Goal: Check status: Check status

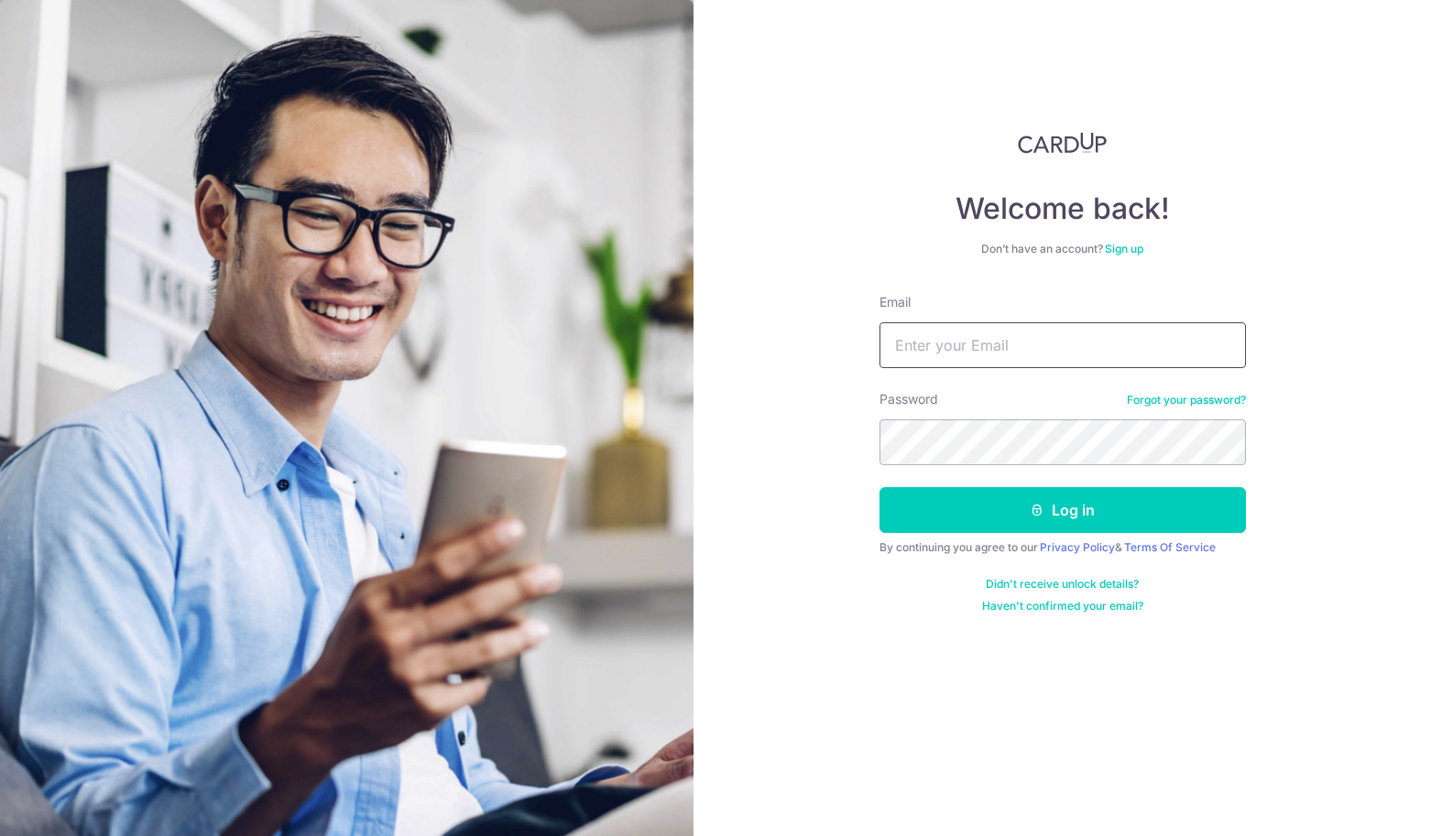
click at [961, 365] on input "Email" at bounding box center [1063, 345] width 366 height 46
type input "[EMAIL_ADDRESS][DOMAIN_NAME]"
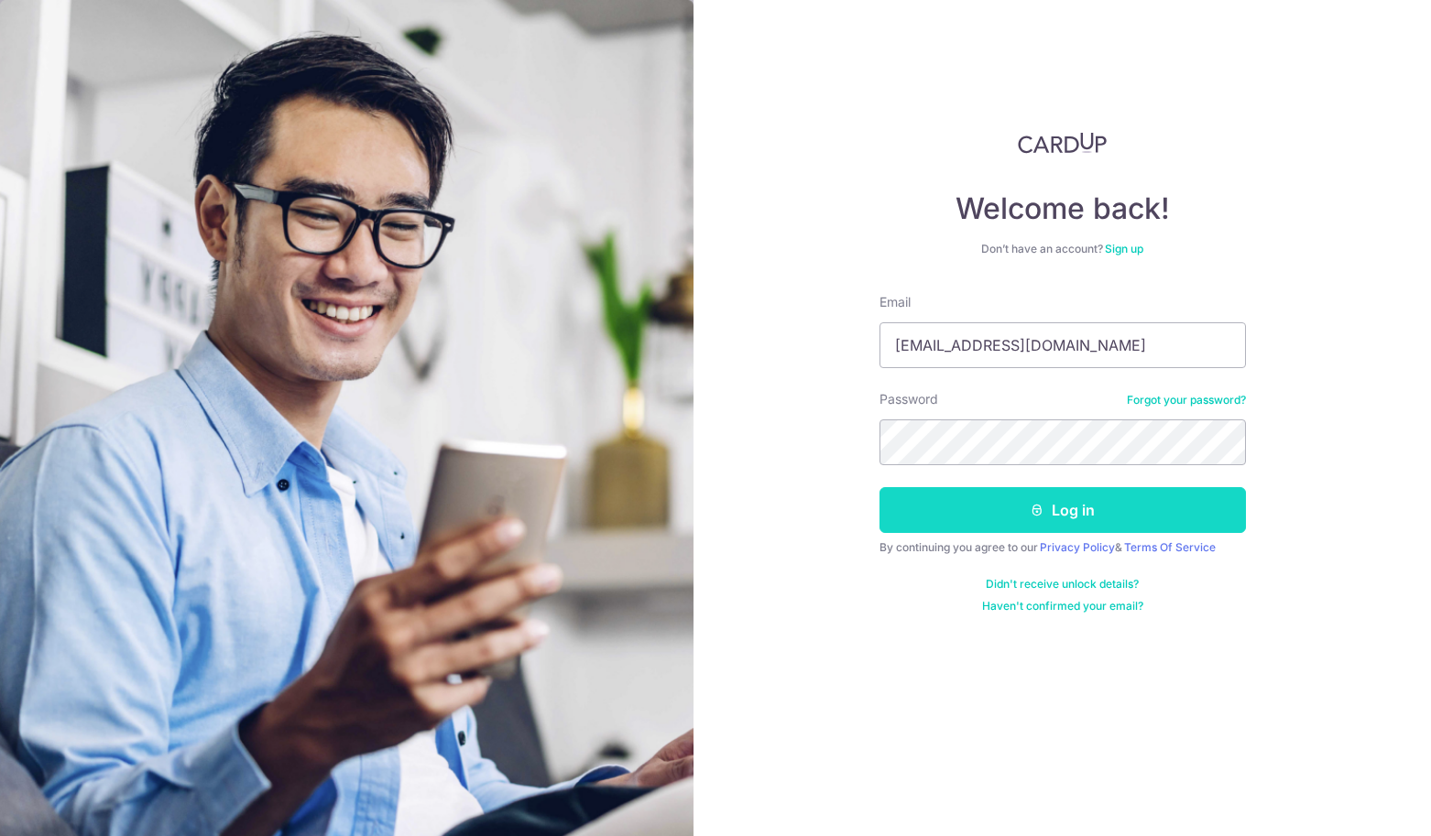
click at [1135, 499] on button "Log in" at bounding box center [1063, 510] width 366 height 46
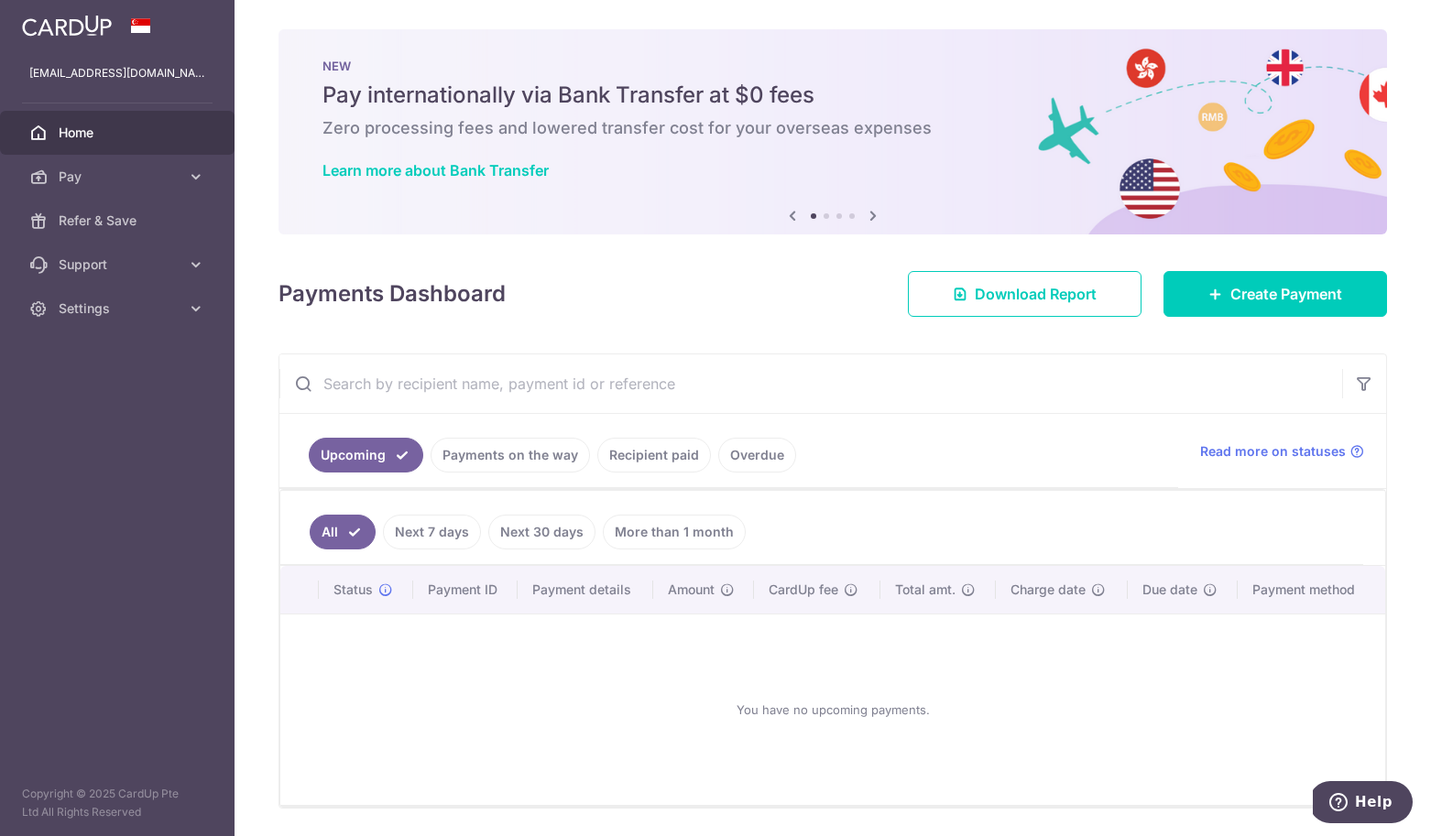
scroll to position [24, 0]
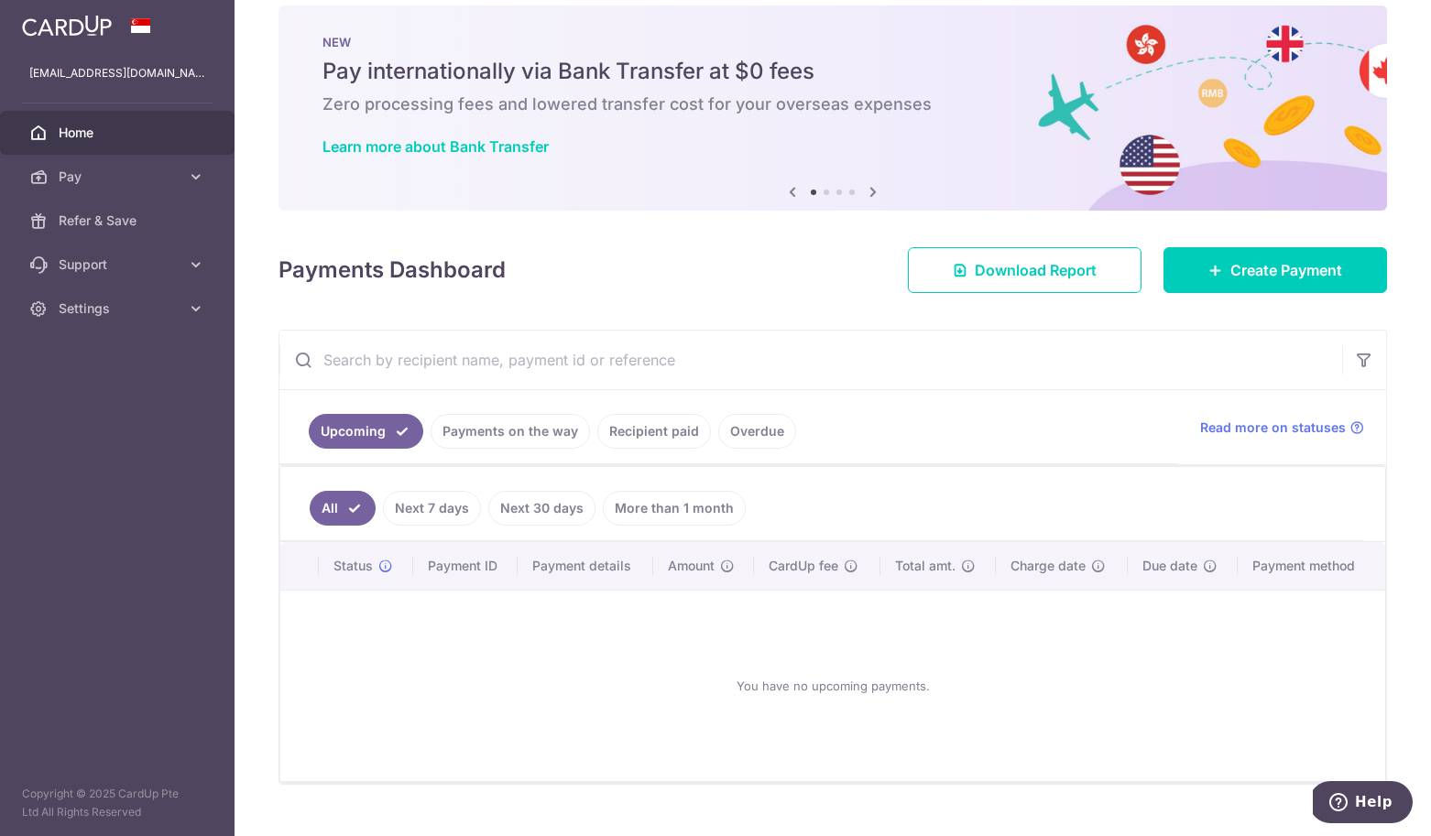
click at [722, 513] on link "More than 1 month" at bounding box center [674, 508] width 143 height 35
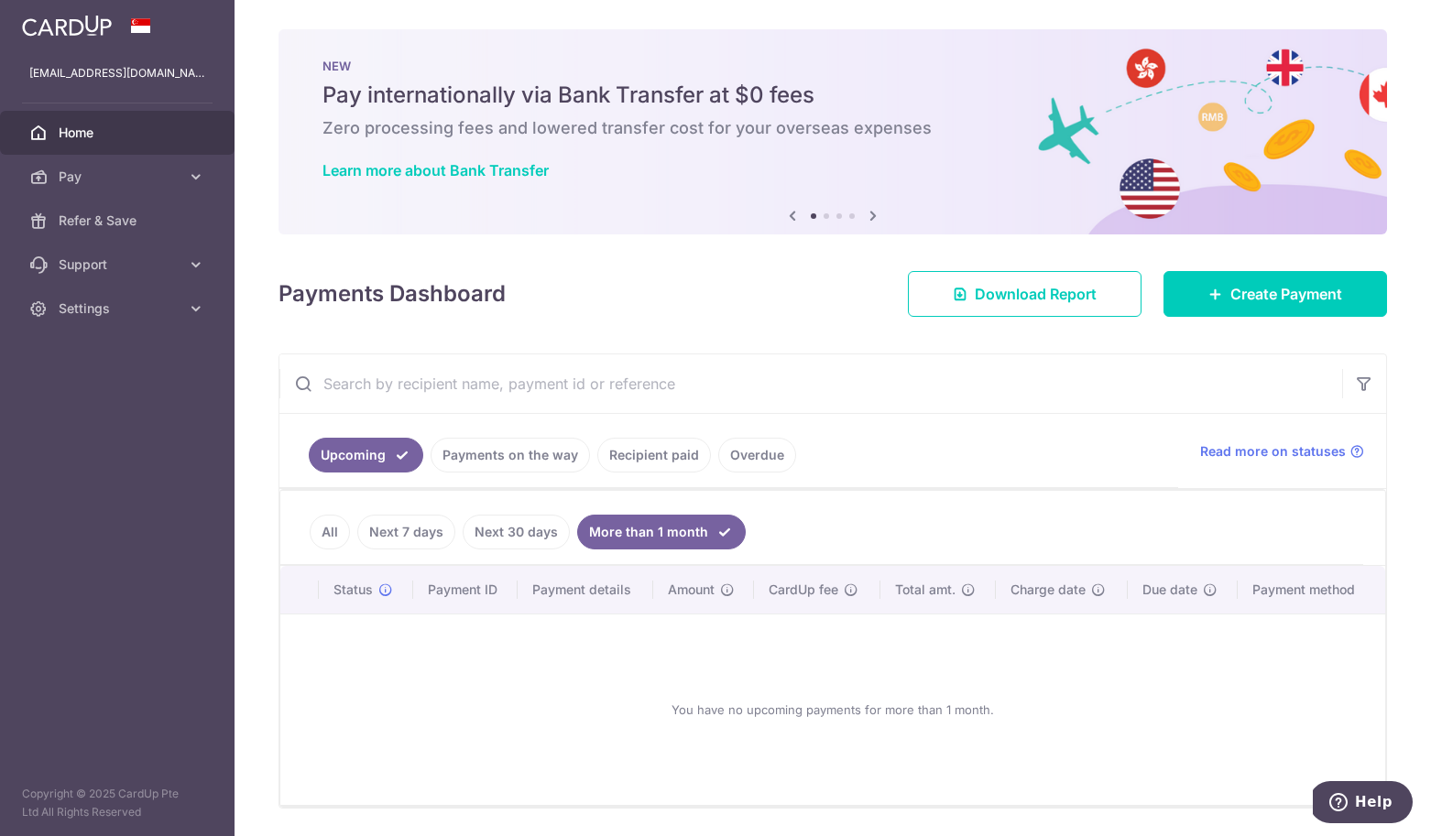
scroll to position [59, 0]
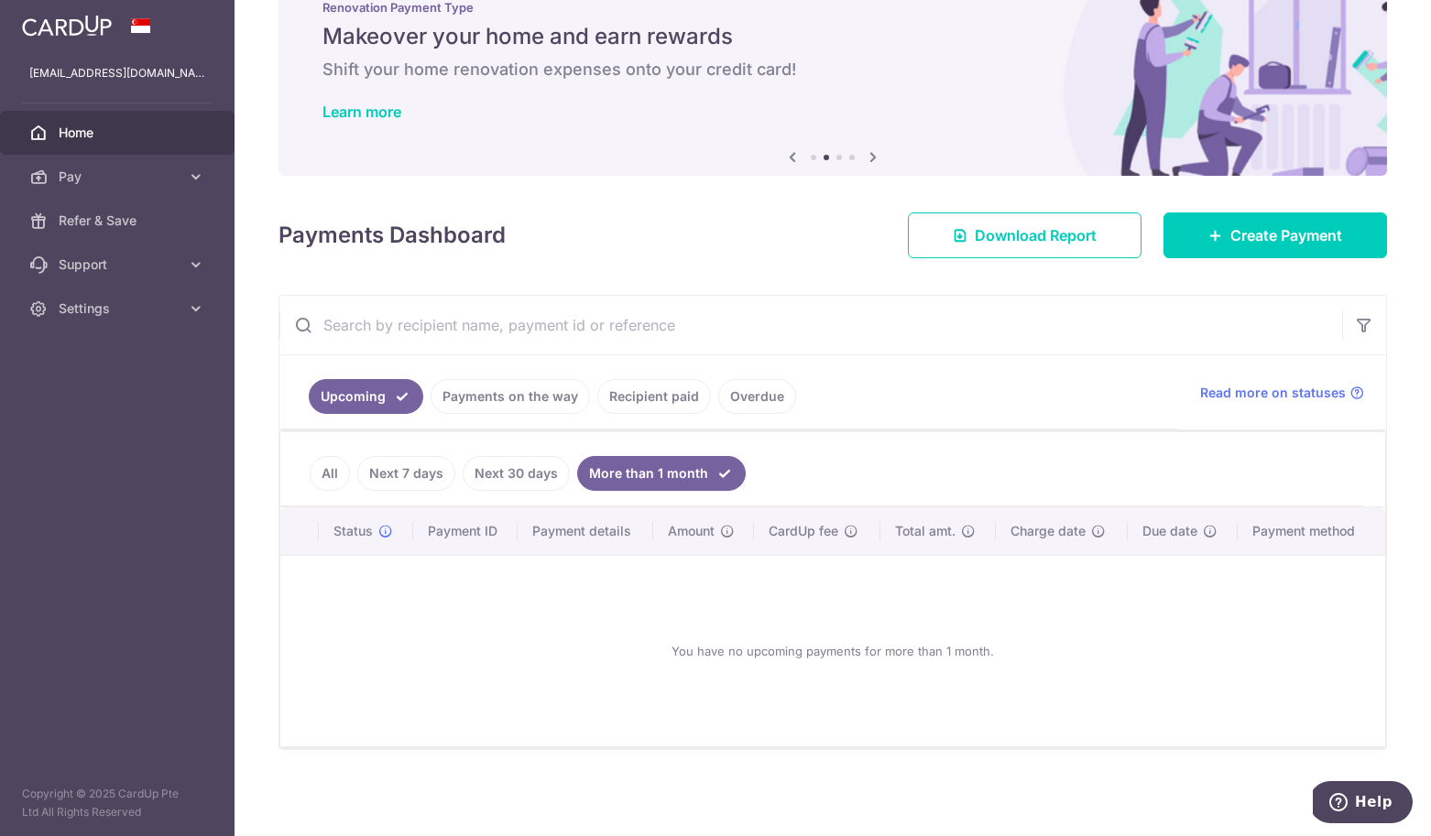
click at [562, 400] on link "Payments on the way" at bounding box center [510, 396] width 159 height 35
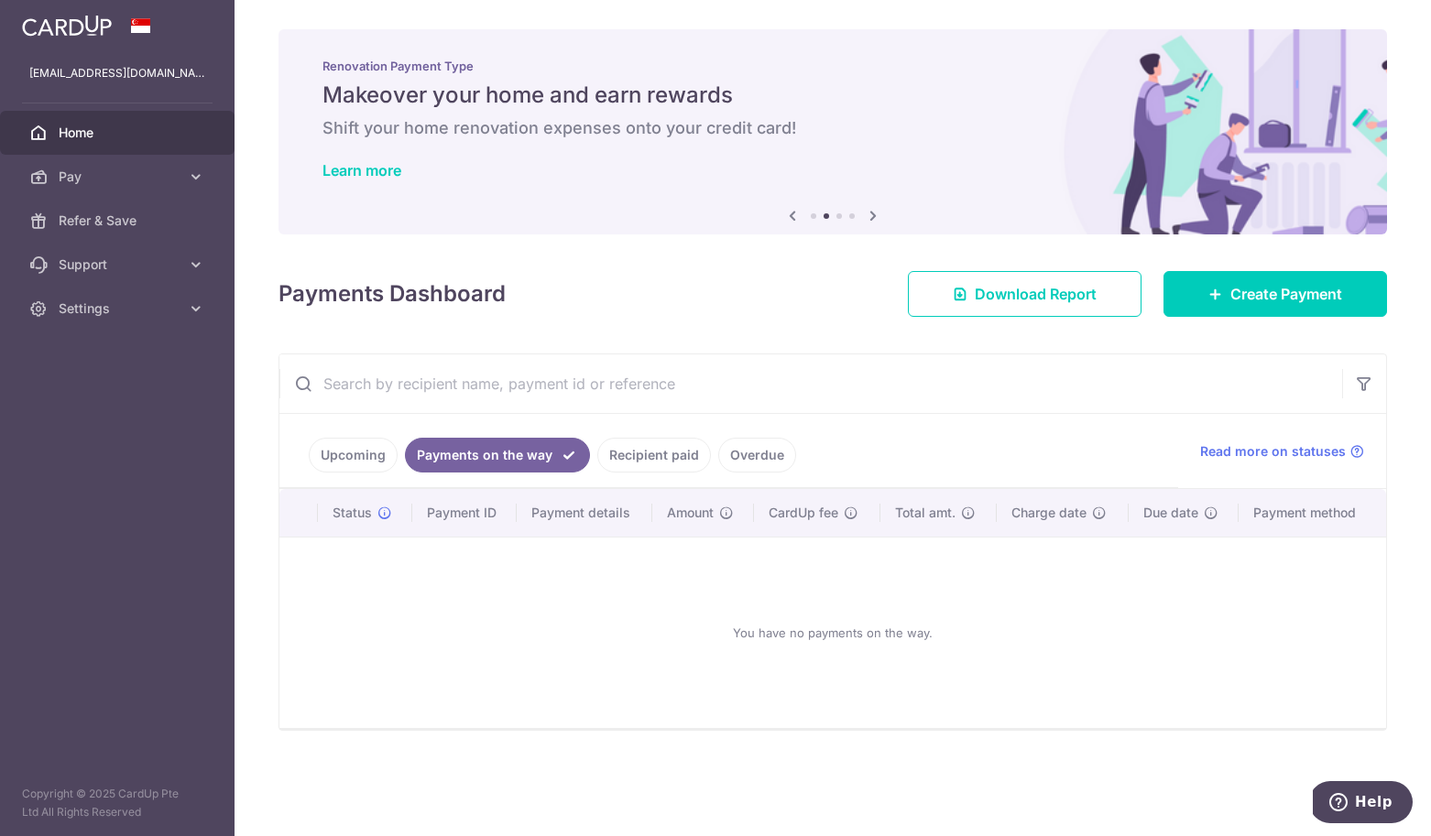
click at [672, 456] on link "Recipient paid" at bounding box center [654, 455] width 114 height 35
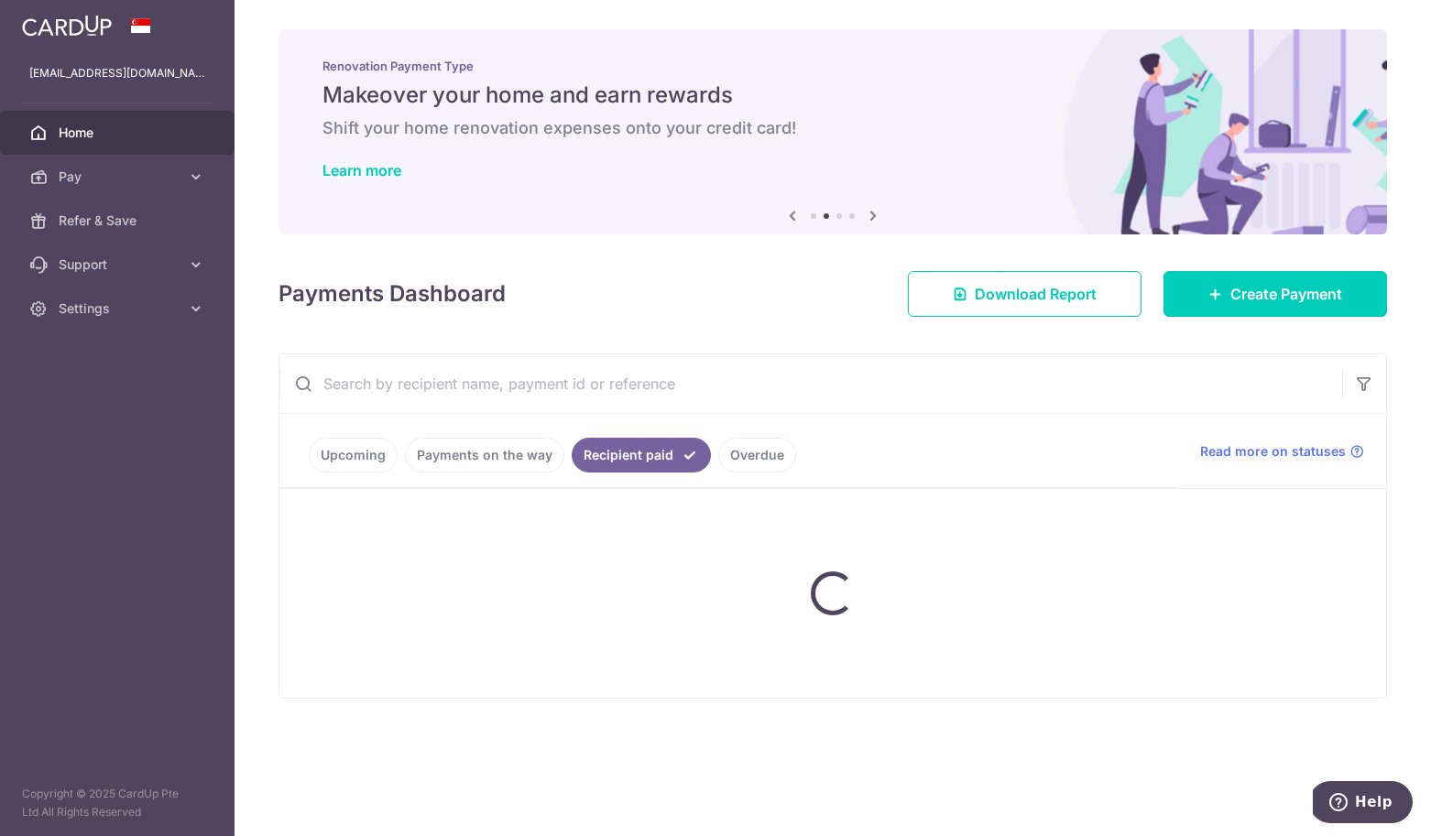
click at [721, 460] on ul "Upcoming Payments on the way Recipient paid Overdue" at bounding box center [728, 451] width 899 height 74
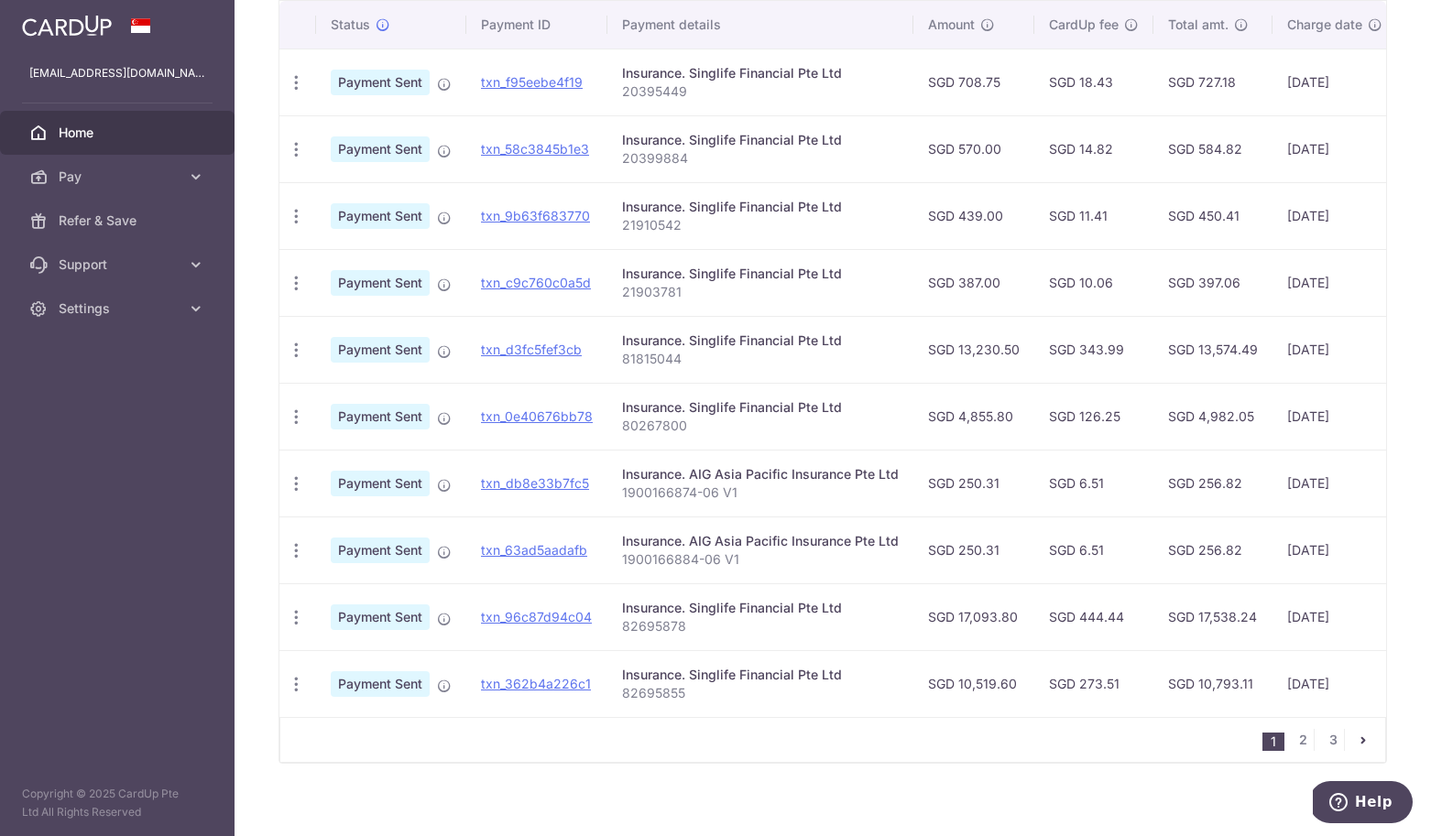
scroll to position [500, 0]
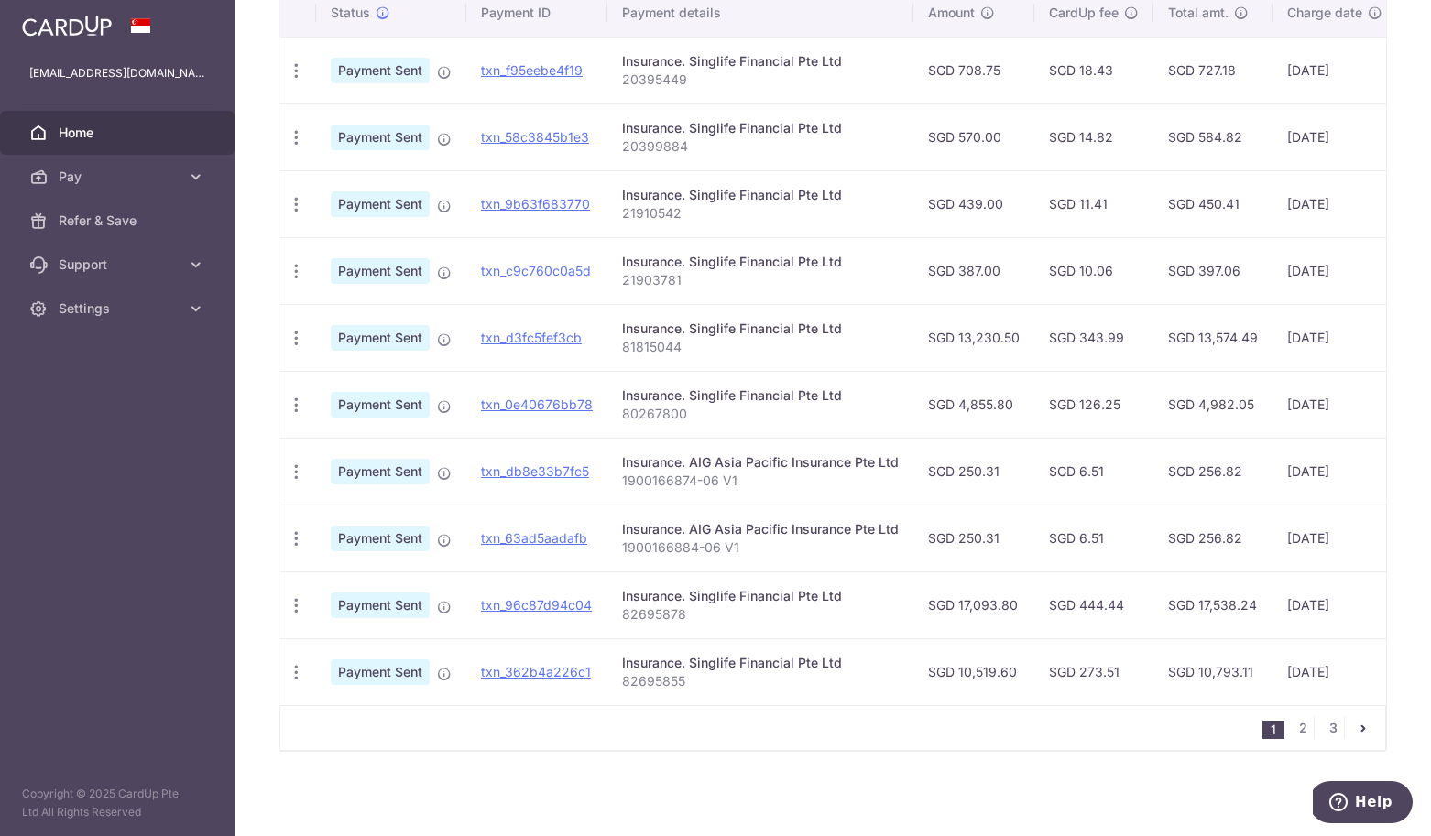
click at [1356, 736] on icon "pager" at bounding box center [1363, 728] width 15 height 15
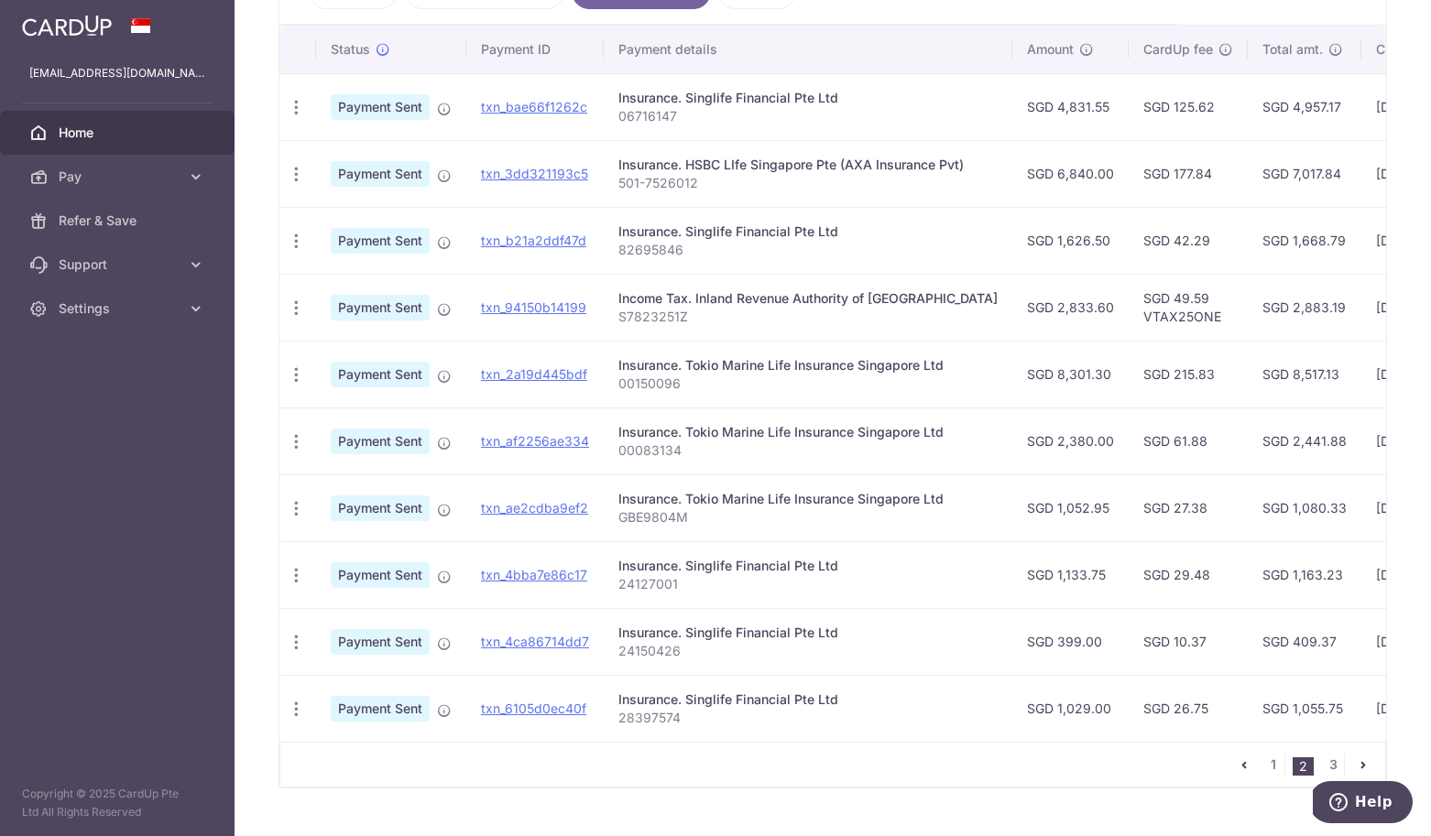
scroll to position [0, 0]
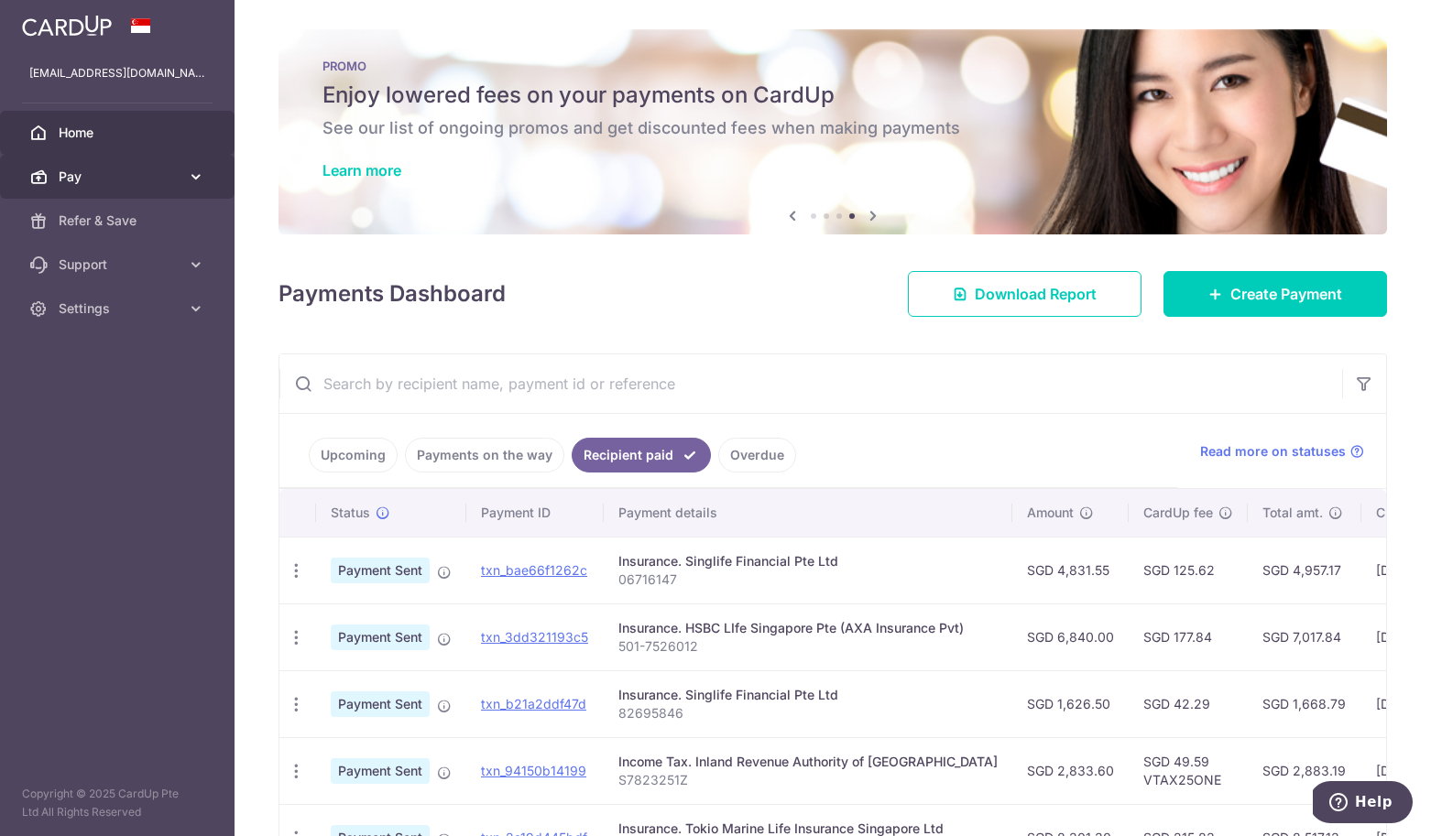
click at [103, 189] on link "Pay" at bounding box center [117, 177] width 235 height 44
